Goal: Task Accomplishment & Management: Complete application form

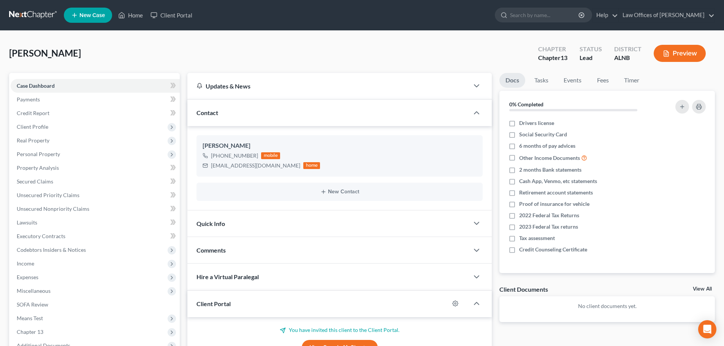
click at [95, 16] on span "New Case" at bounding box center [91, 16] width 25 height 6
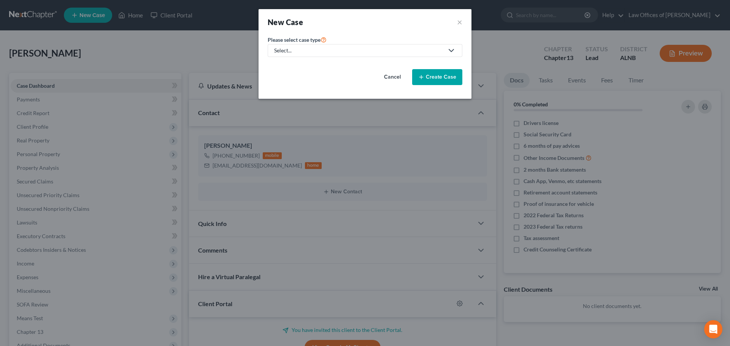
click at [415, 50] on div "Select..." at bounding box center [358, 51] width 169 height 8
click at [282, 66] on div "Bankruptcy" at bounding box center [288, 66] width 27 height 8
select select "1"
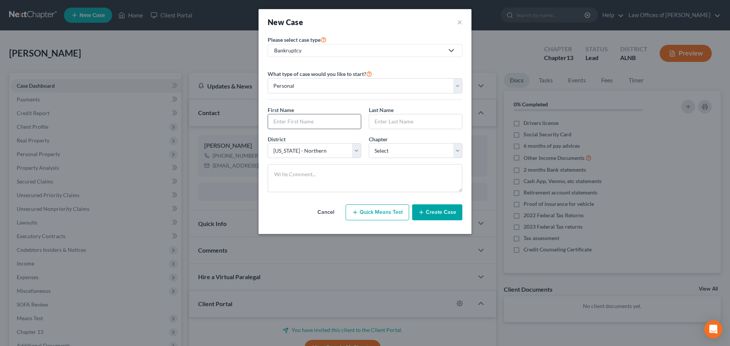
click at [329, 117] on input "text" at bounding box center [314, 121] width 93 height 14
type input "[PERSON_NAME]"
click at [453, 150] on select "Select 7 11 12 13" at bounding box center [415, 150] width 93 height 15
select select "3"
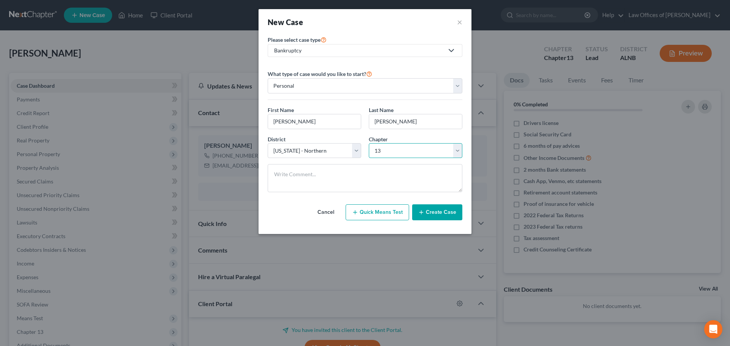
click at [369, 143] on select "Select 7 11 12 13" at bounding box center [415, 150] width 93 height 15
click at [444, 213] on button "Create Case" at bounding box center [437, 212] width 50 height 16
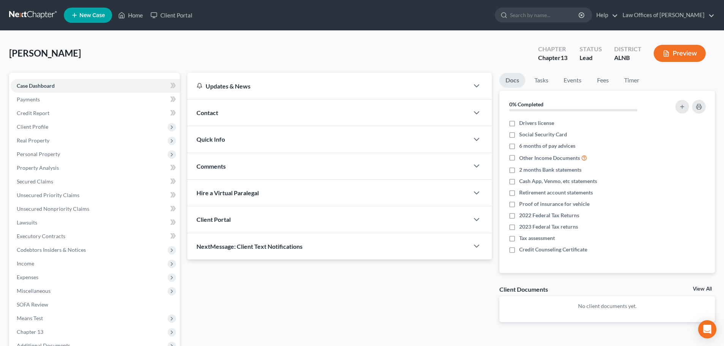
click at [213, 114] on span "Contact" at bounding box center [207, 112] width 22 height 7
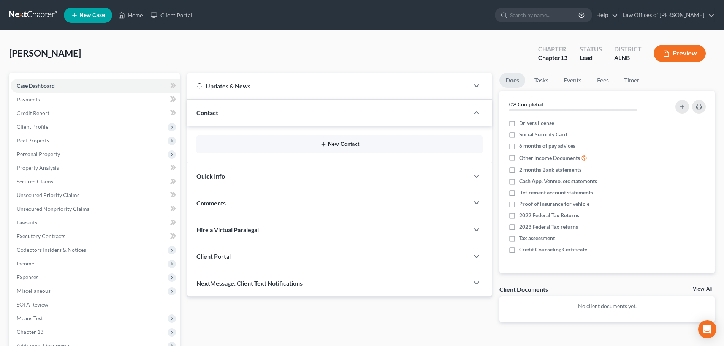
click at [330, 144] on button "New Contact" at bounding box center [340, 144] width 274 height 6
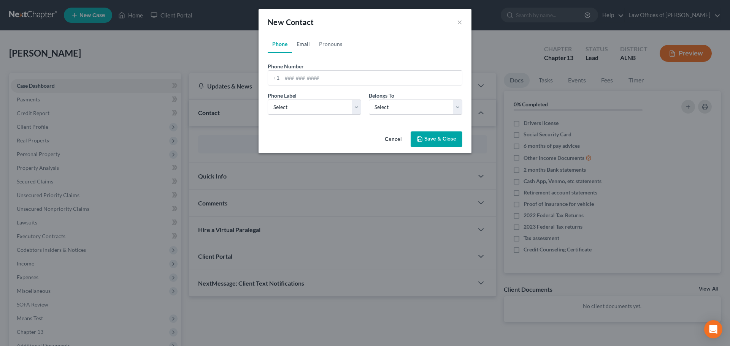
click at [302, 42] on link "Email" at bounding box center [303, 44] width 22 height 18
click at [337, 77] on input "email" at bounding box center [372, 78] width 180 height 14
paste input "[PERSON_NAME][EMAIL_ADDRESS][PERSON_NAME][DOMAIN_NAME]"
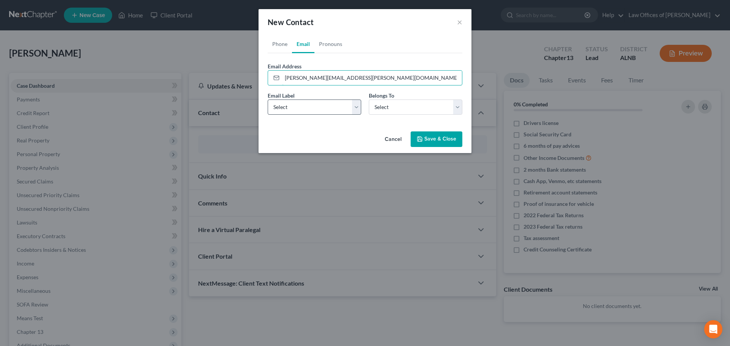
type input "[PERSON_NAME][EMAIL_ADDRESS][PERSON_NAME][DOMAIN_NAME]"
click at [356, 106] on select "Select Home Work Other" at bounding box center [314, 107] width 93 height 15
select select "0"
click at [268, 100] on select "Select Home Work Other" at bounding box center [314, 107] width 93 height 15
click at [457, 110] on select "Select Client Other" at bounding box center [415, 107] width 93 height 15
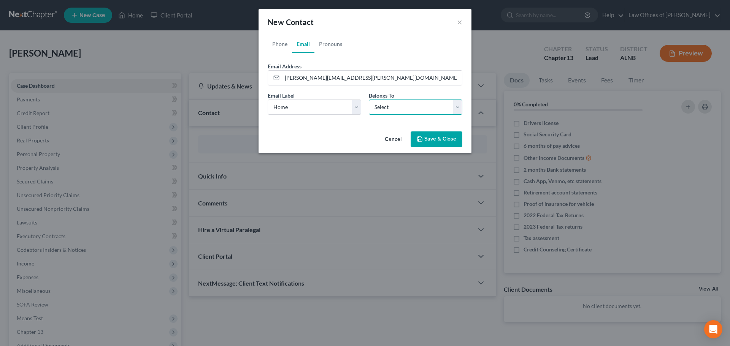
select select "0"
click at [369, 100] on select "Select Client Other" at bounding box center [415, 107] width 93 height 15
click at [282, 41] on link "Phone" at bounding box center [280, 44] width 24 height 18
click at [342, 77] on input "tel" at bounding box center [372, 78] width 180 height 14
paste input "[PHONE_NUMBER]"
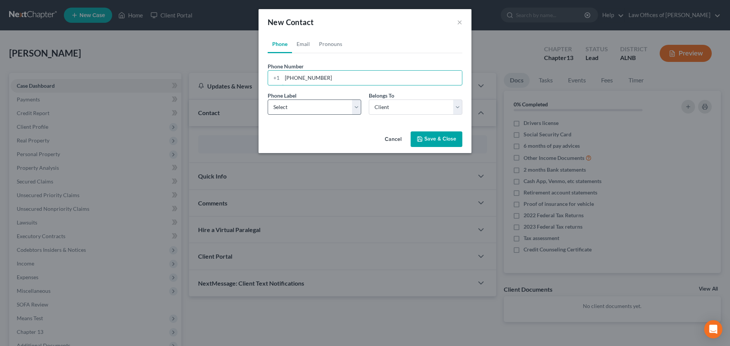
type input "[PHONE_NUMBER]"
click at [355, 109] on select "Select Mobile Home Work Other" at bounding box center [314, 107] width 93 height 15
select select "0"
click at [268, 100] on select "Select Mobile Home Work Other" at bounding box center [314, 107] width 93 height 15
click at [437, 140] on button "Save & Close" at bounding box center [436, 139] width 52 height 16
